Goal: Task Accomplishment & Management: Manage account settings

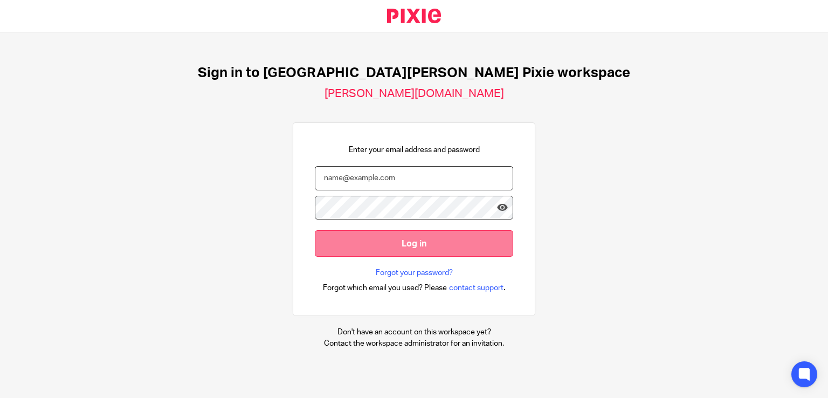
type input "emily.payne@douglassgrange.co.uk"
click at [444, 250] on input "Log in" at bounding box center [414, 243] width 198 height 26
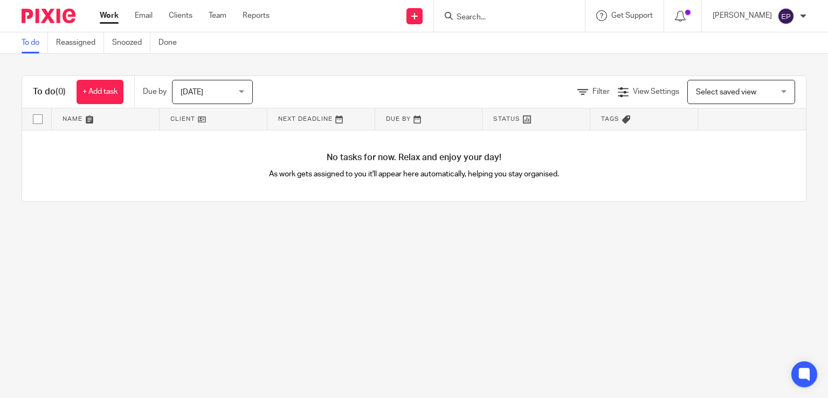
click at [238, 87] on span "[DATE]" at bounding box center [209, 91] width 57 height 23
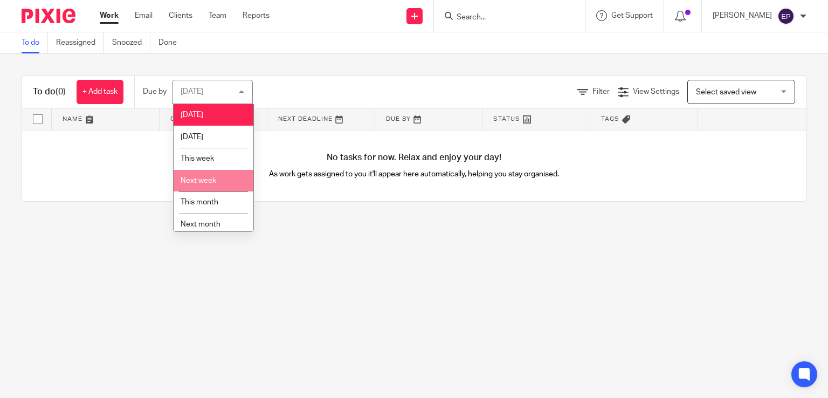
scroll to position [27, 0]
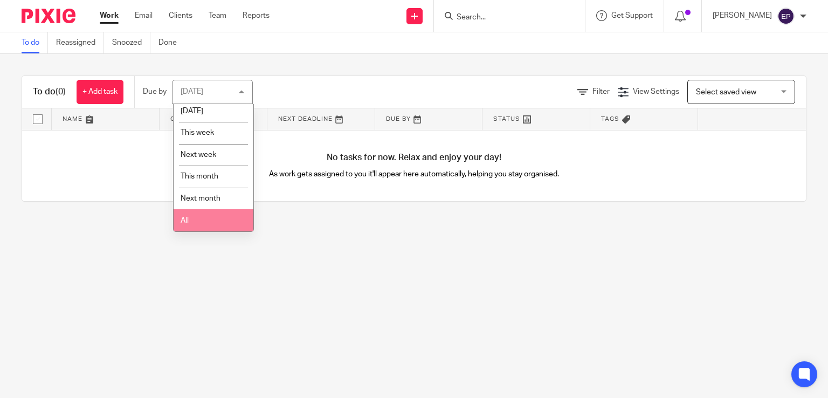
click at [202, 220] on li "All" at bounding box center [214, 220] width 80 height 22
